Goal: Task Accomplishment & Management: Manage account settings

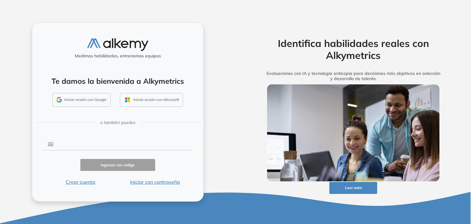
click at [90, 142] on input "text" at bounding box center [123, 144] width 139 height 12
type input "**********"
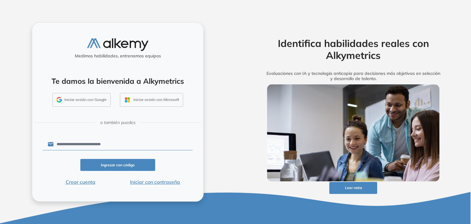
click at [123, 167] on button "Ingresar con código" at bounding box center [117, 165] width 75 height 12
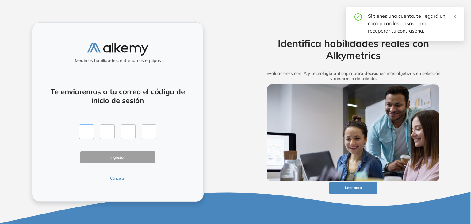
click at [85, 133] on input "text" at bounding box center [86, 131] width 15 height 15
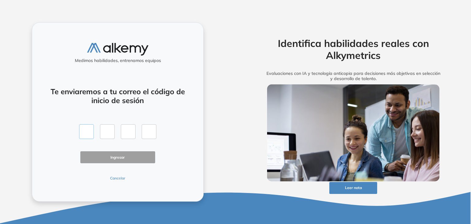
type input "*"
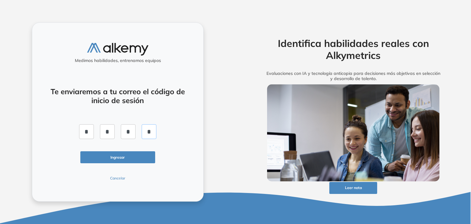
type input "*"
click at [135, 158] on button "Ingresar" at bounding box center [117, 157] width 75 height 12
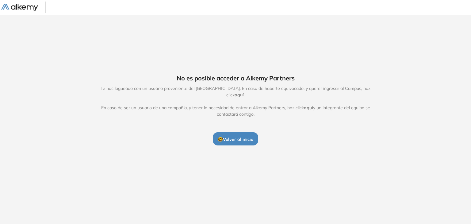
click at [236, 136] on span "🤓 Volver al inicio" at bounding box center [236, 139] width 36 height 6
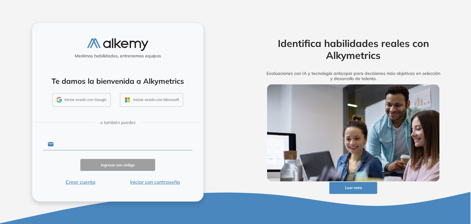
click at [102, 142] on input "text" at bounding box center [123, 144] width 139 height 12
click at [25, 182] on div "Medimos habilidades, entrenamos equipos Te damos la bienvenida a Alkymetrics In…" at bounding box center [117, 112] width 235 height 224
click at [165, 182] on button "Iniciar con contraseña" at bounding box center [155, 181] width 75 height 7
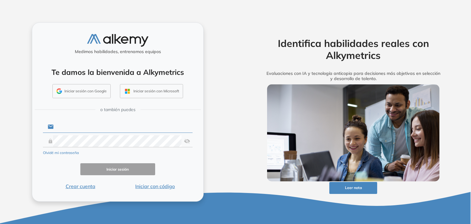
click at [78, 130] on input "text" at bounding box center [123, 127] width 139 height 12
type input "**********"
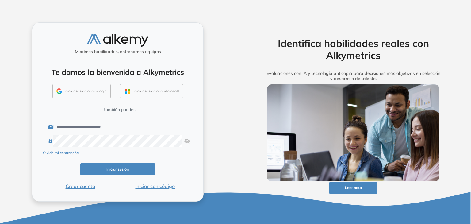
click button "Iniciar sesión" at bounding box center [117, 169] width 75 height 12
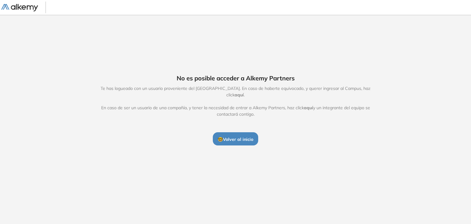
click at [244, 92] on span "aquí" at bounding box center [238, 95] width 9 height 6
